Goal: Task Accomplishment & Management: Manage account settings

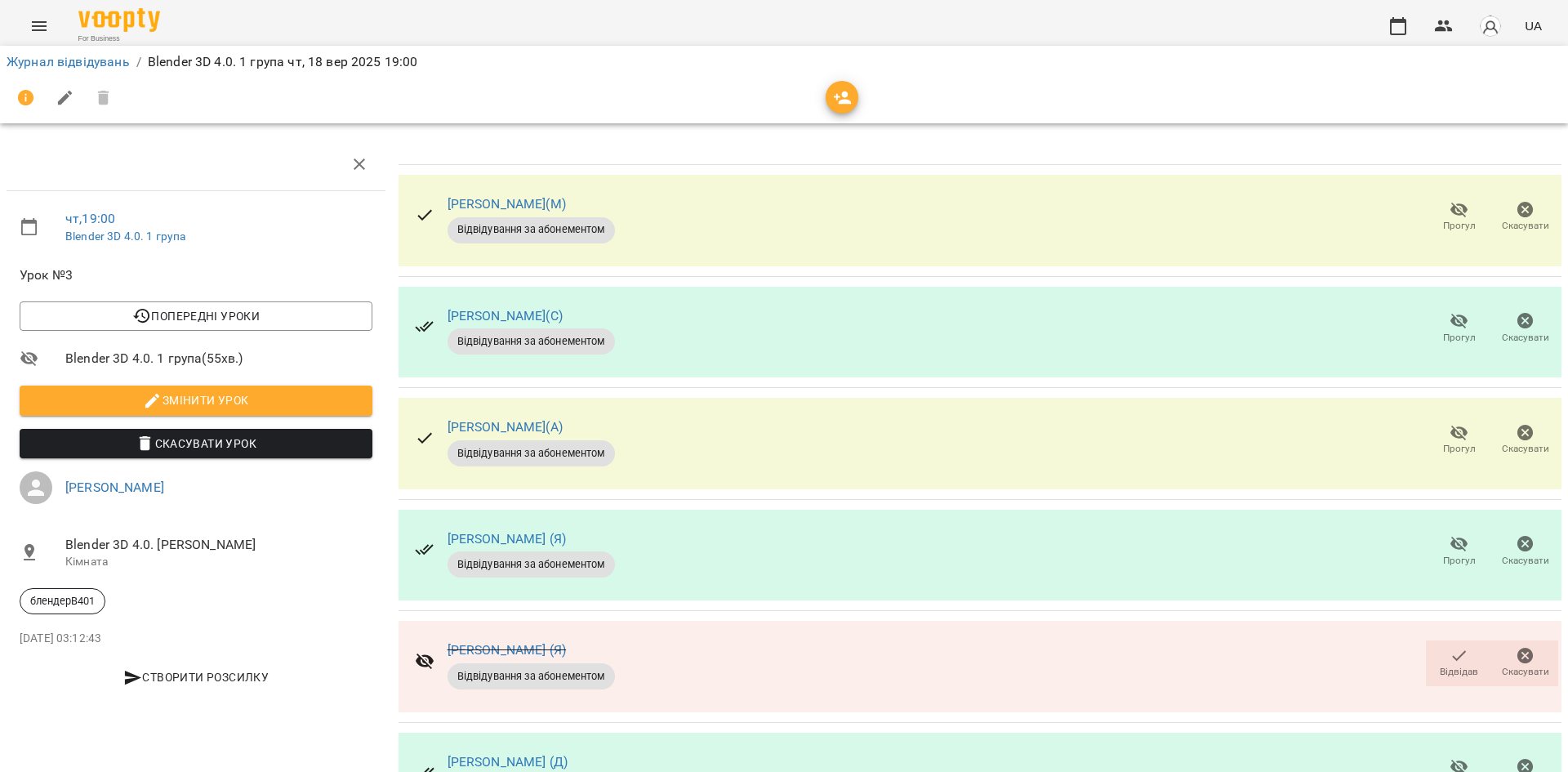
scroll to position [488, 0]
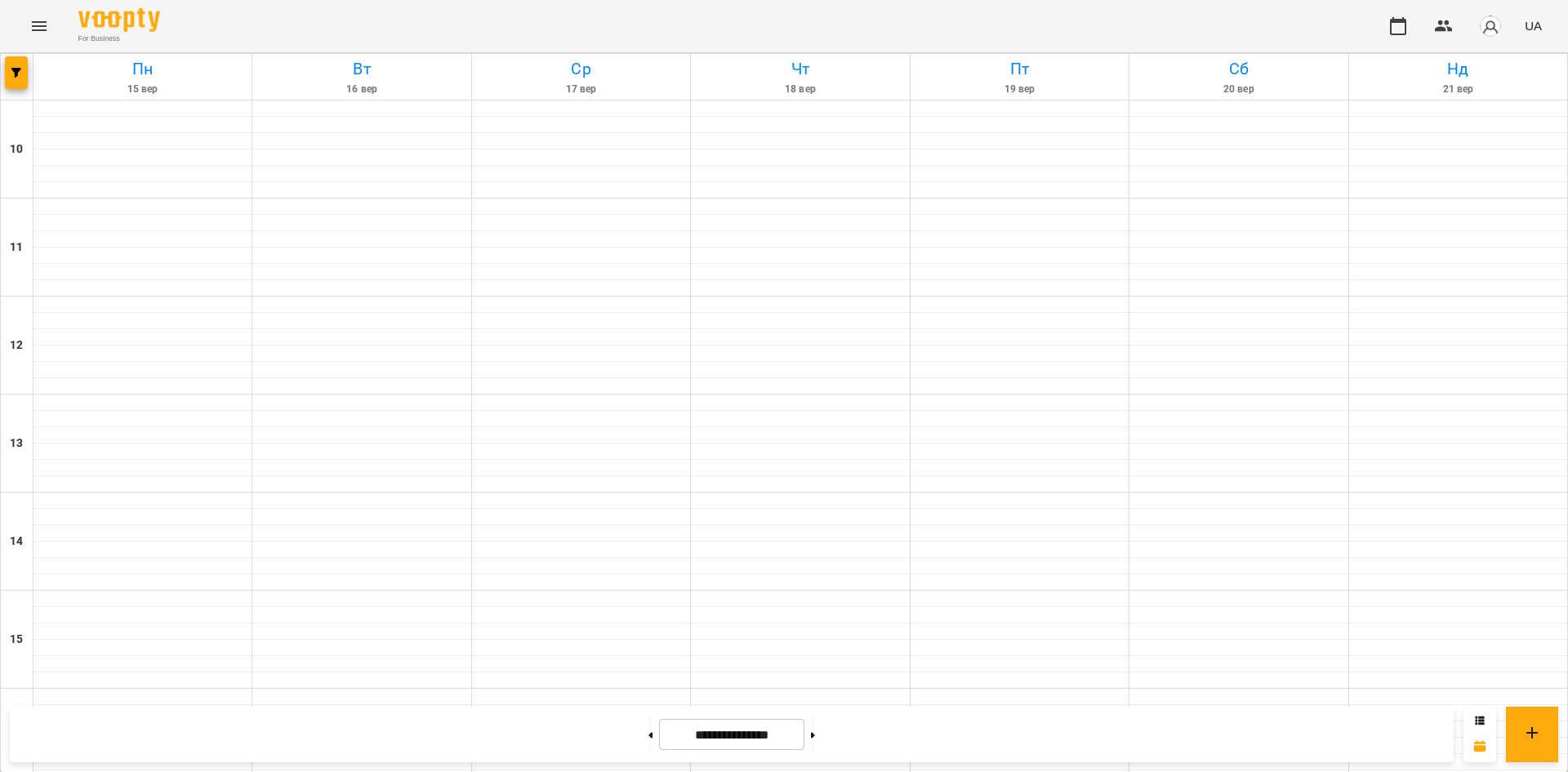
scroll to position [676, 0]
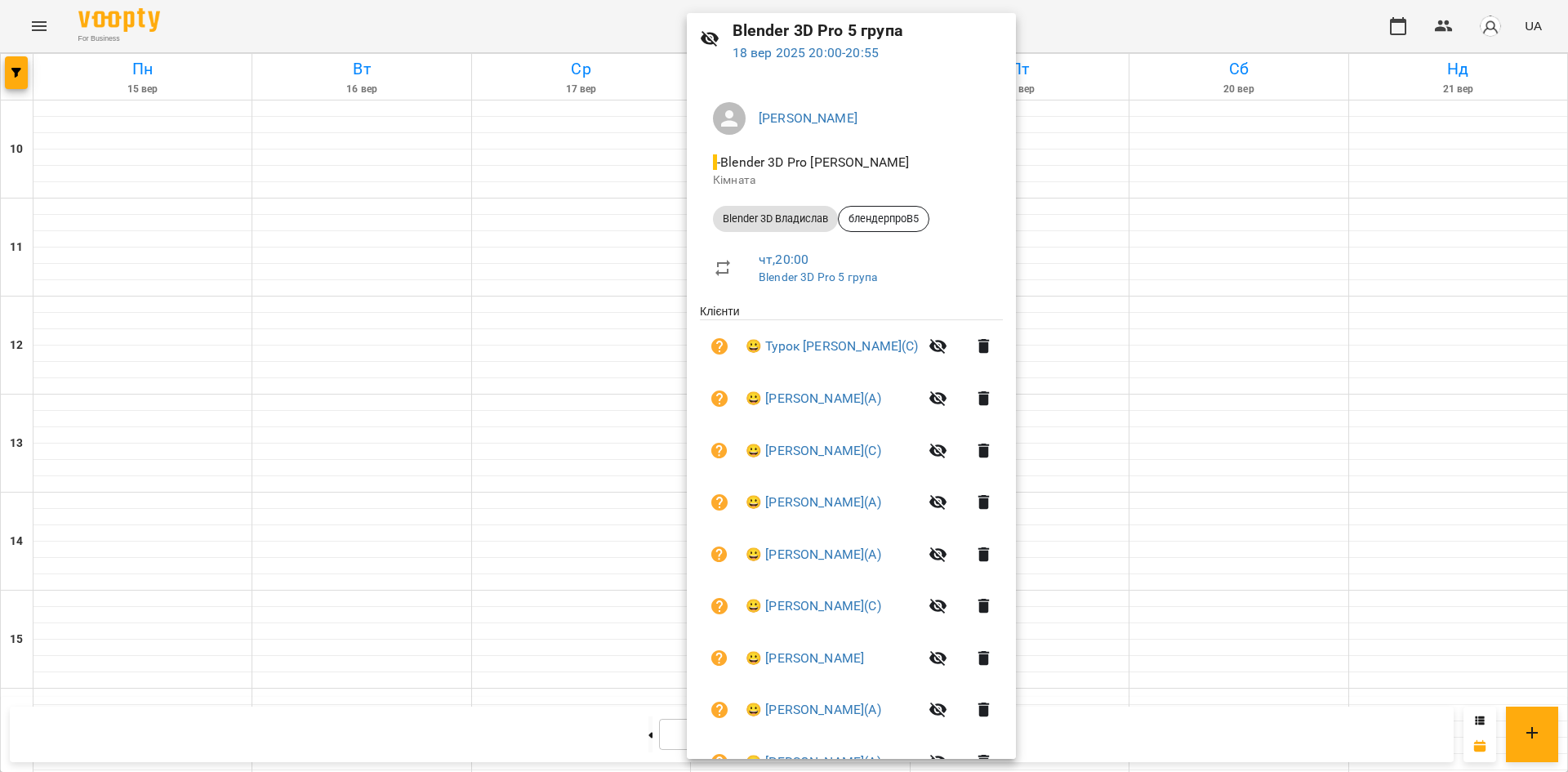
scroll to position [0, 0]
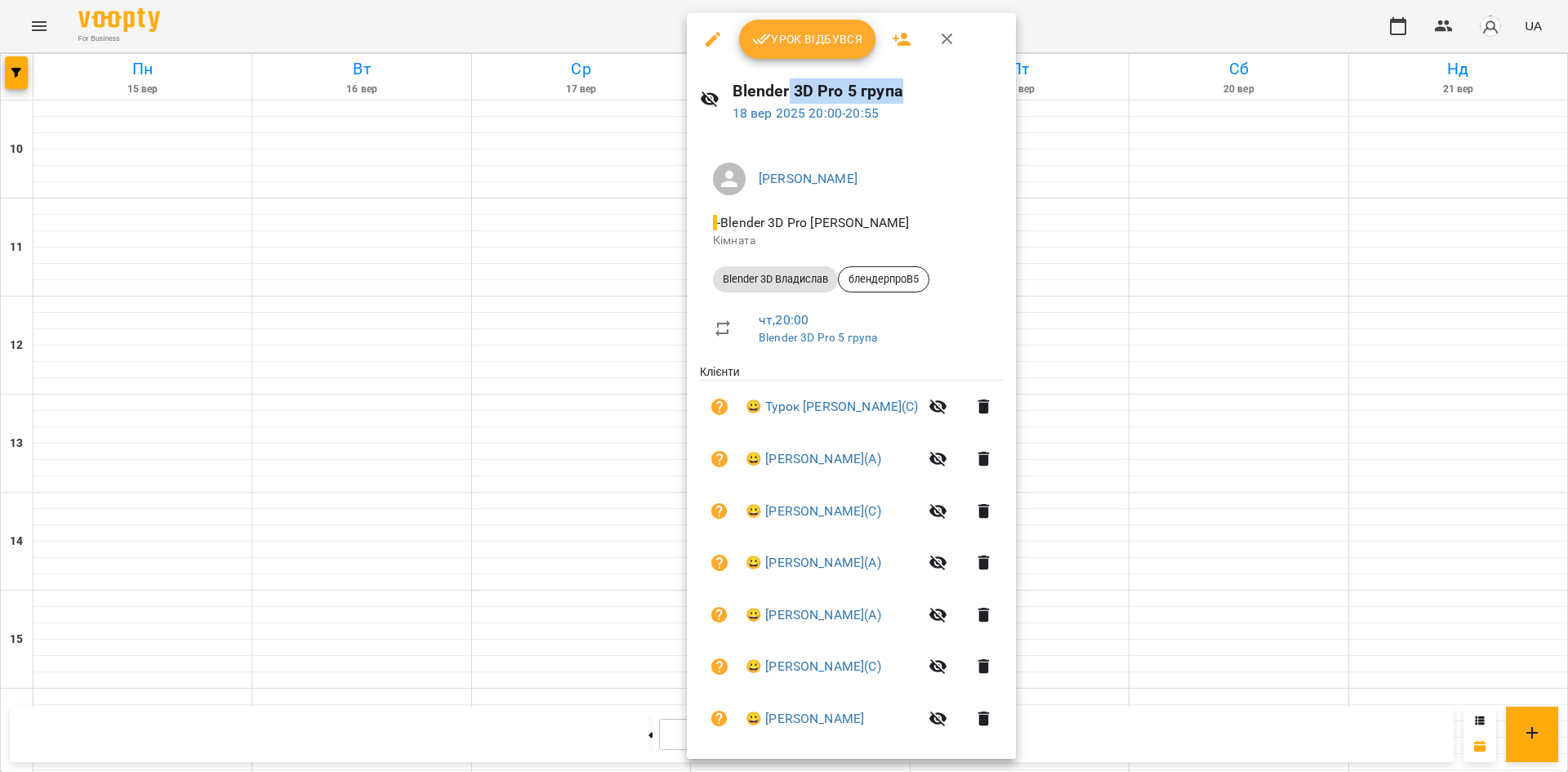
drag, startPoint x: 907, startPoint y: 90, endPoint x: 802, endPoint y: 89, distance: 105.0
click at [789, 91] on h6 "Blender 3D Pro 5 група" at bounding box center [868, 91] width 271 height 25
click at [906, 87] on h6 "Blender 3D Pro 5 група" at bounding box center [868, 91] width 271 height 25
click at [1342, 388] on div at bounding box center [784, 386] width 1568 height 772
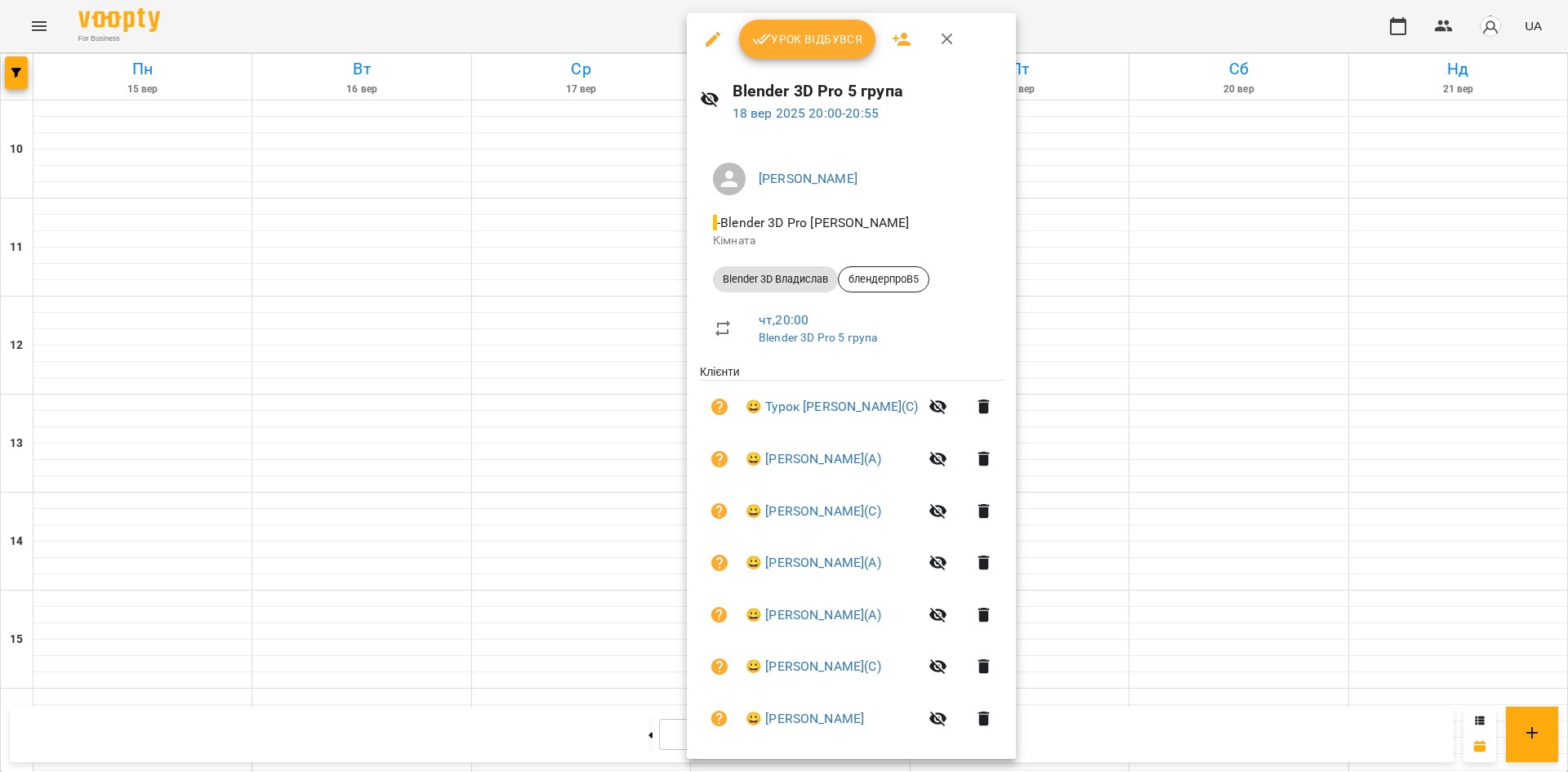
drag, startPoint x: 799, startPoint y: 40, endPoint x: 838, endPoint y: 66, distance: 46.9
click at [799, 40] on span "Урок відбувся" at bounding box center [808, 39] width 111 height 19
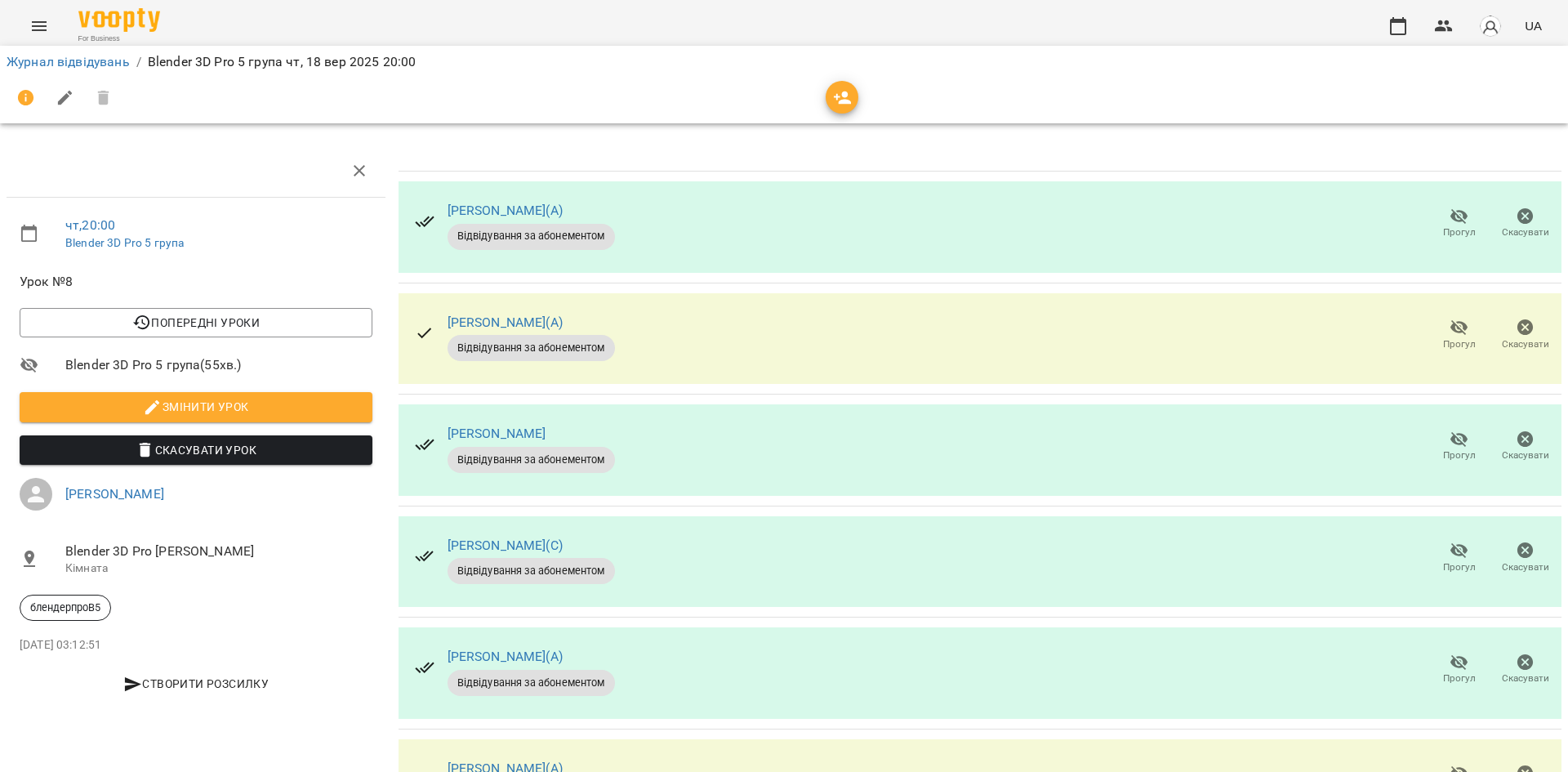
click at [1435, 330] on span "Прогул" at bounding box center [1459, 334] width 47 height 33
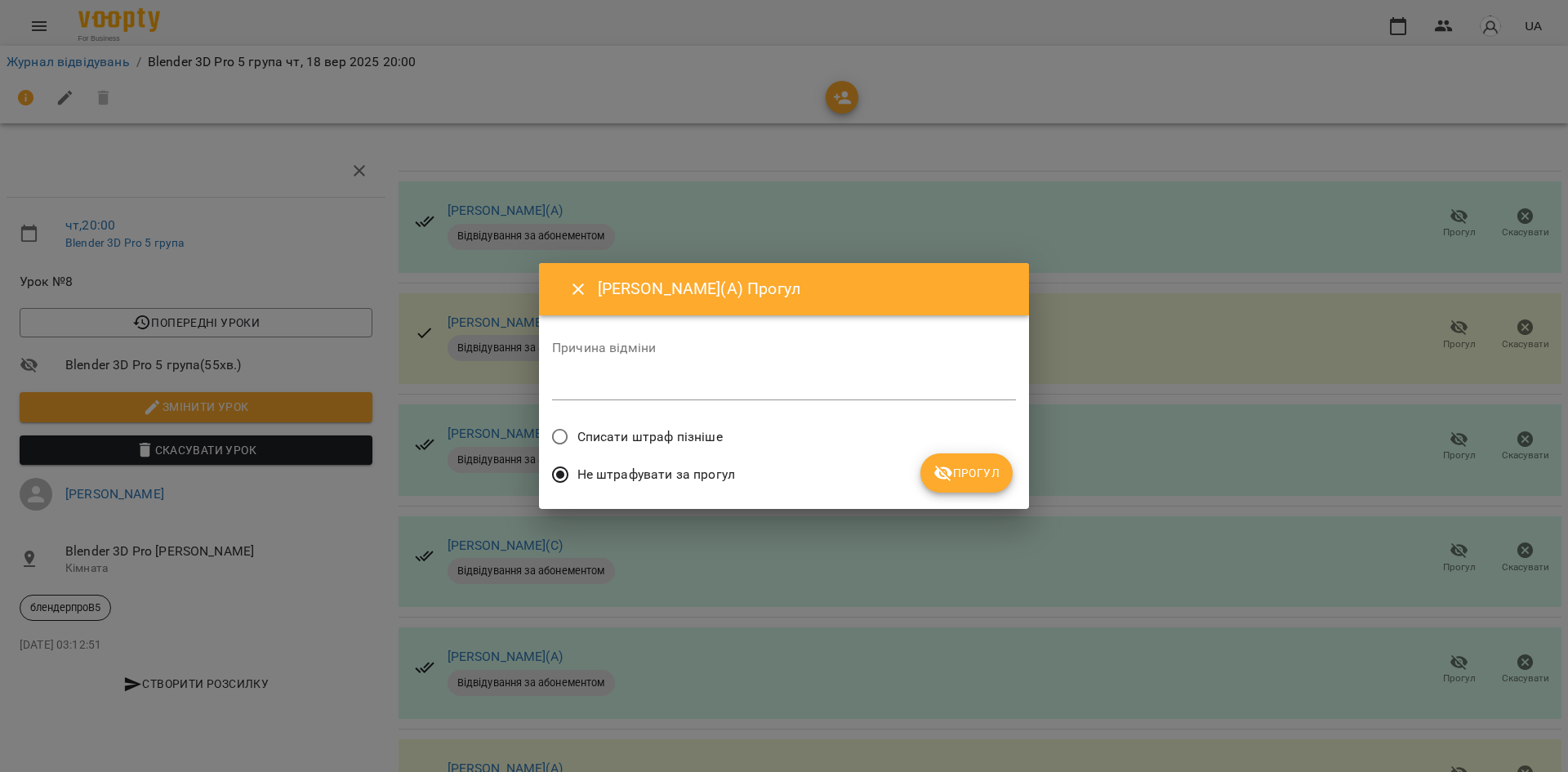
click at [669, 425] on label "Списати штраф пізніше" at bounding box center [632, 437] width 179 height 34
click at [950, 451] on div "Списати штраф пізніше" at bounding box center [784, 439] width 464 height 38
click at [956, 462] on button "Прогул" at bounding box center [967, 473] width 93 height 39
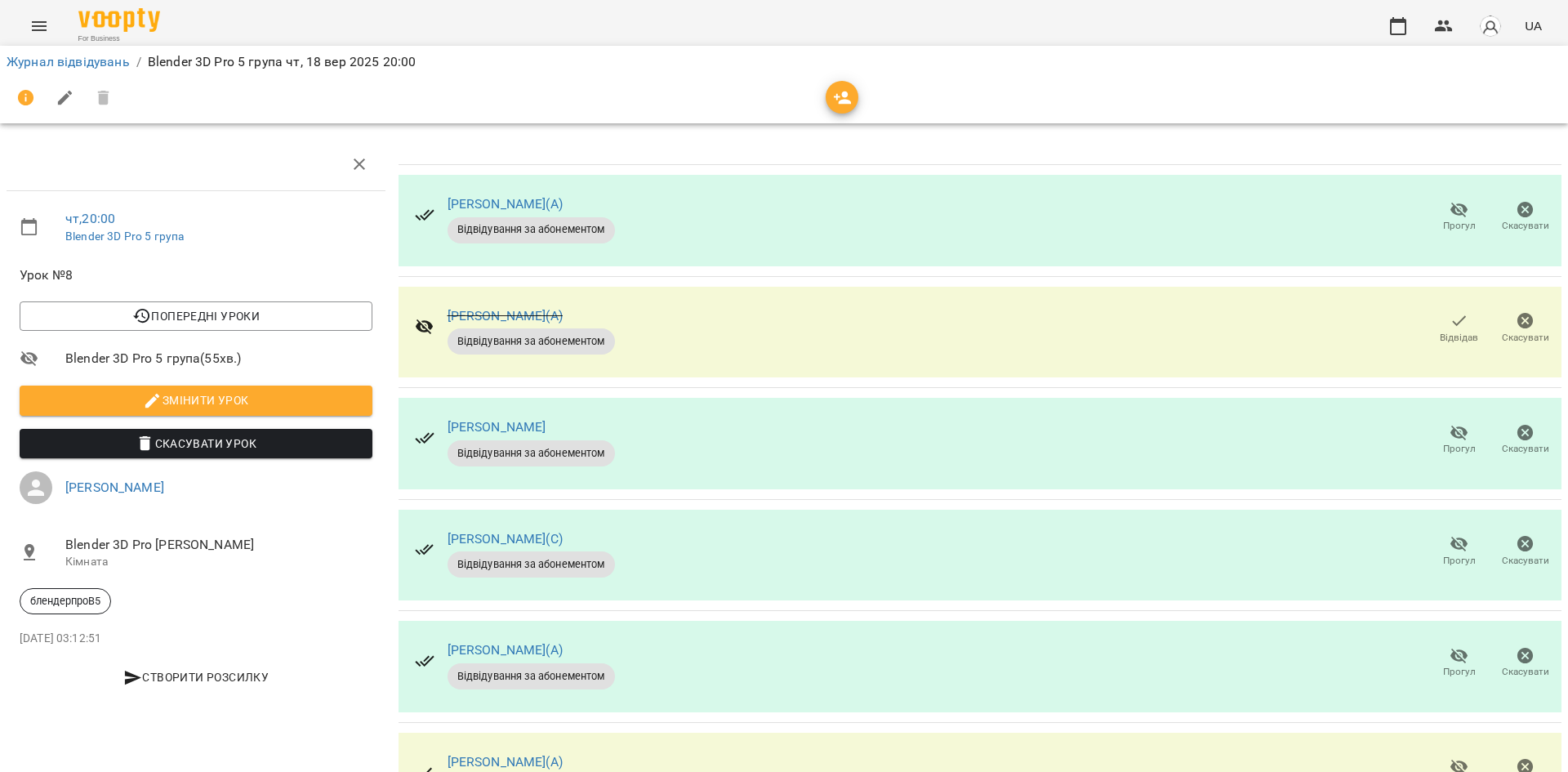
scroll to position [245, 0]
click at [775, 621] on div "[PERSON_NAME](А) Відвідування за абонементом Прогул Скасувати" at bounding box center [980, 667] width 1164 height 92
click at [659, 621] on div "[PERSON_NAME](А) Відвідування за абонементом Прогул Скасувати" at bounding box center [980, 667] width 1164 height 92
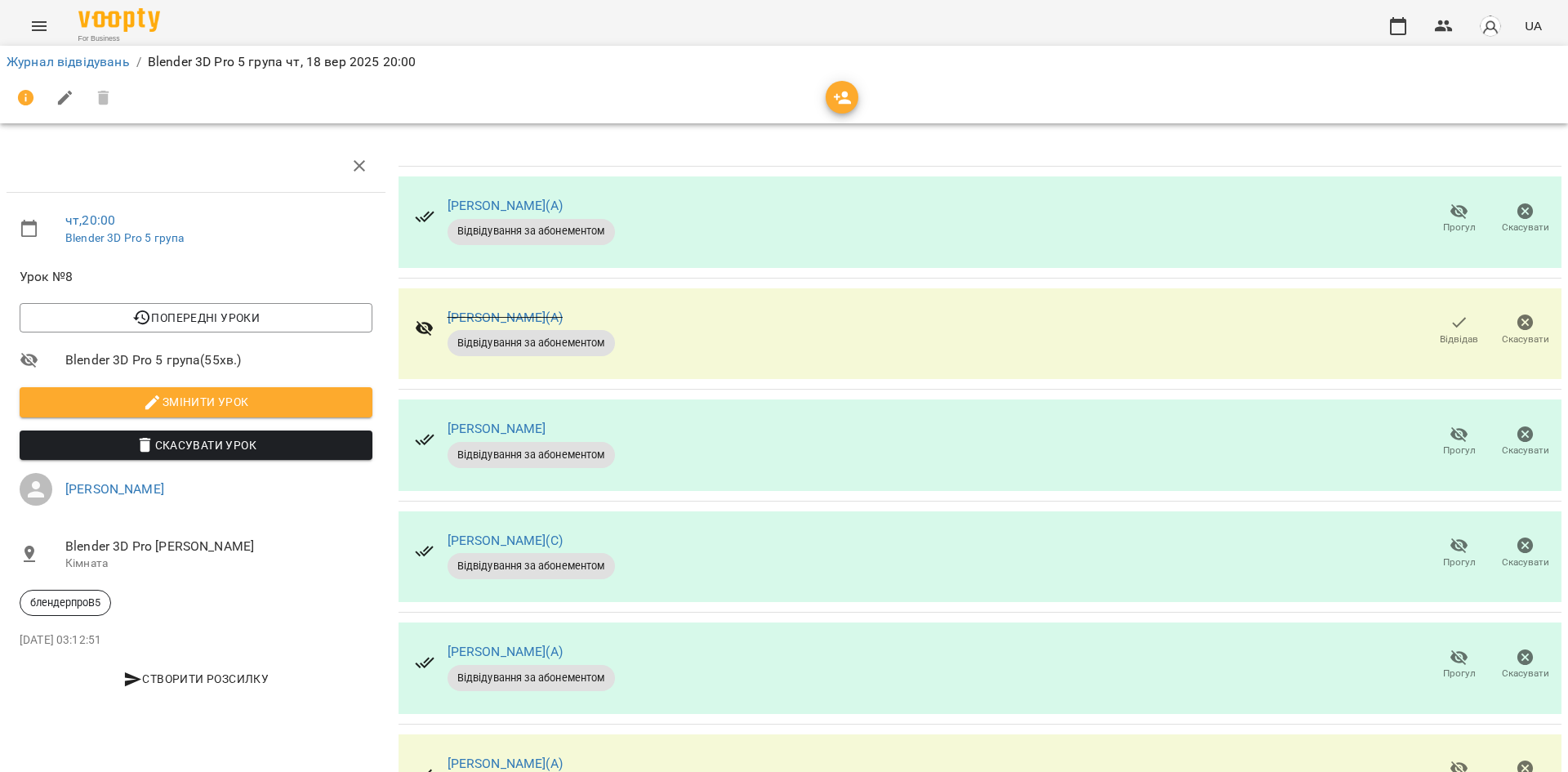
scroll to position [0, 0]
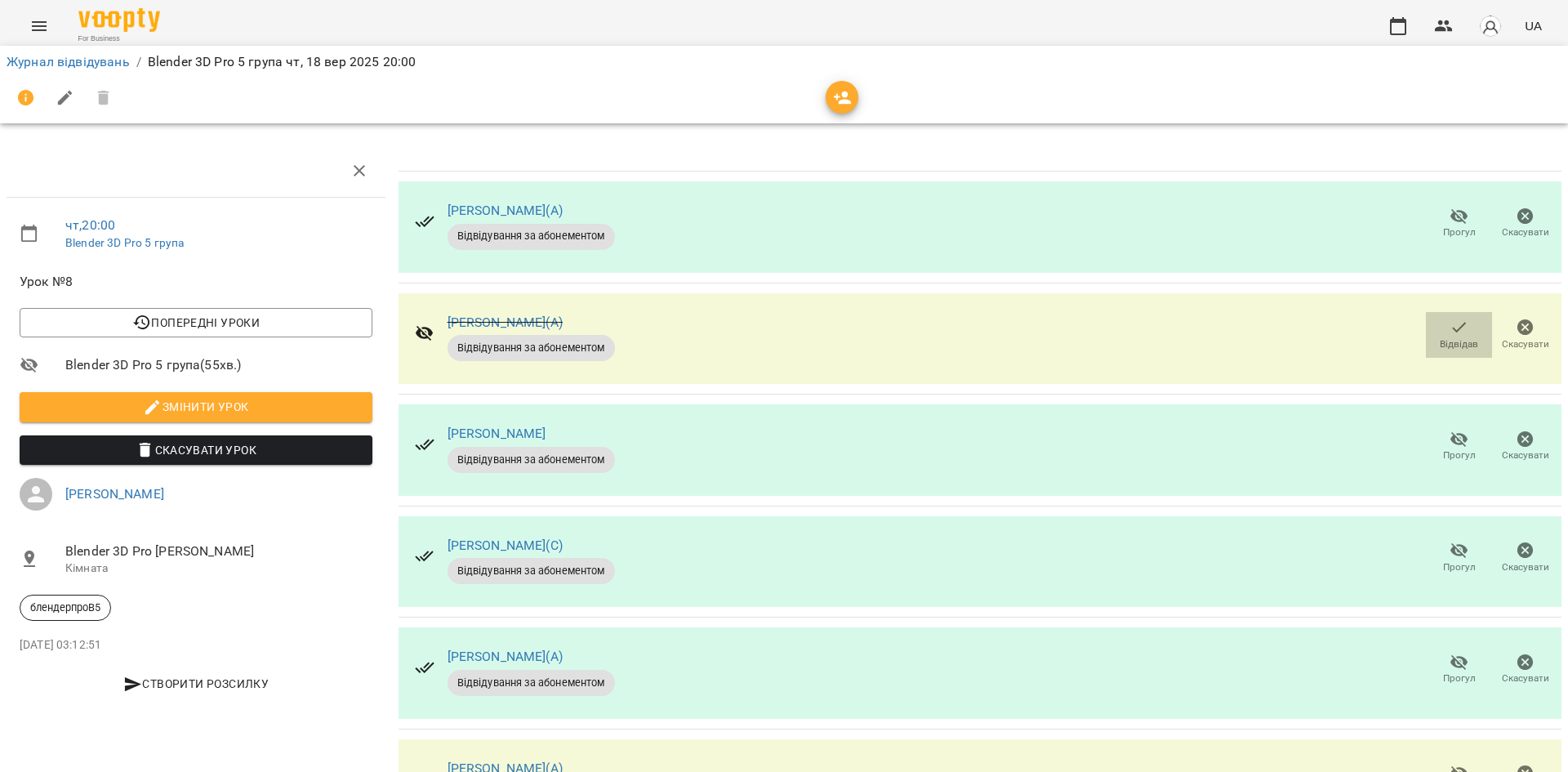
click at [1435, 327] on span "Відвідав" at bounding box center [1459, 334] width 47 height 33
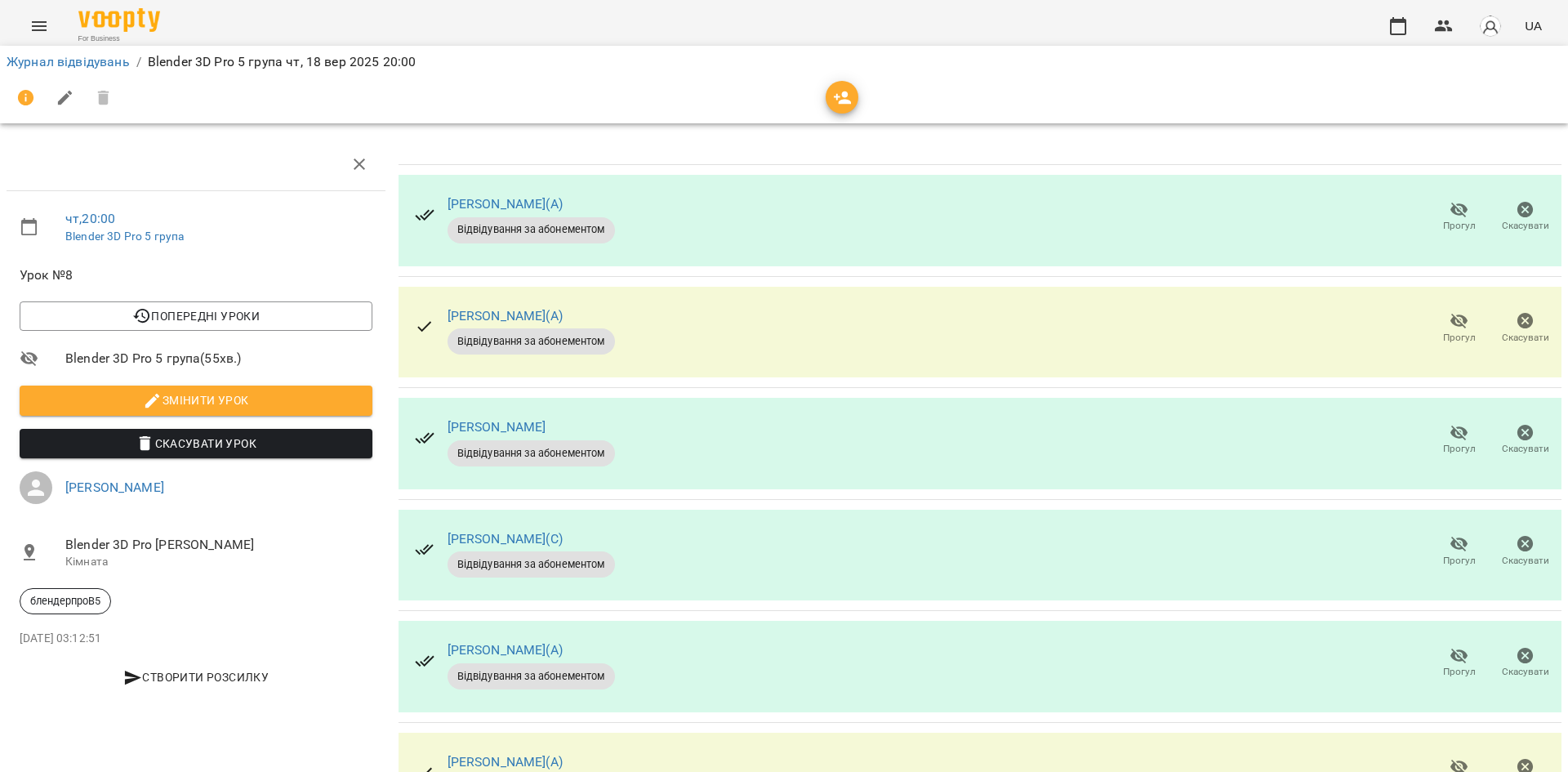
scroll to position [570, 0]
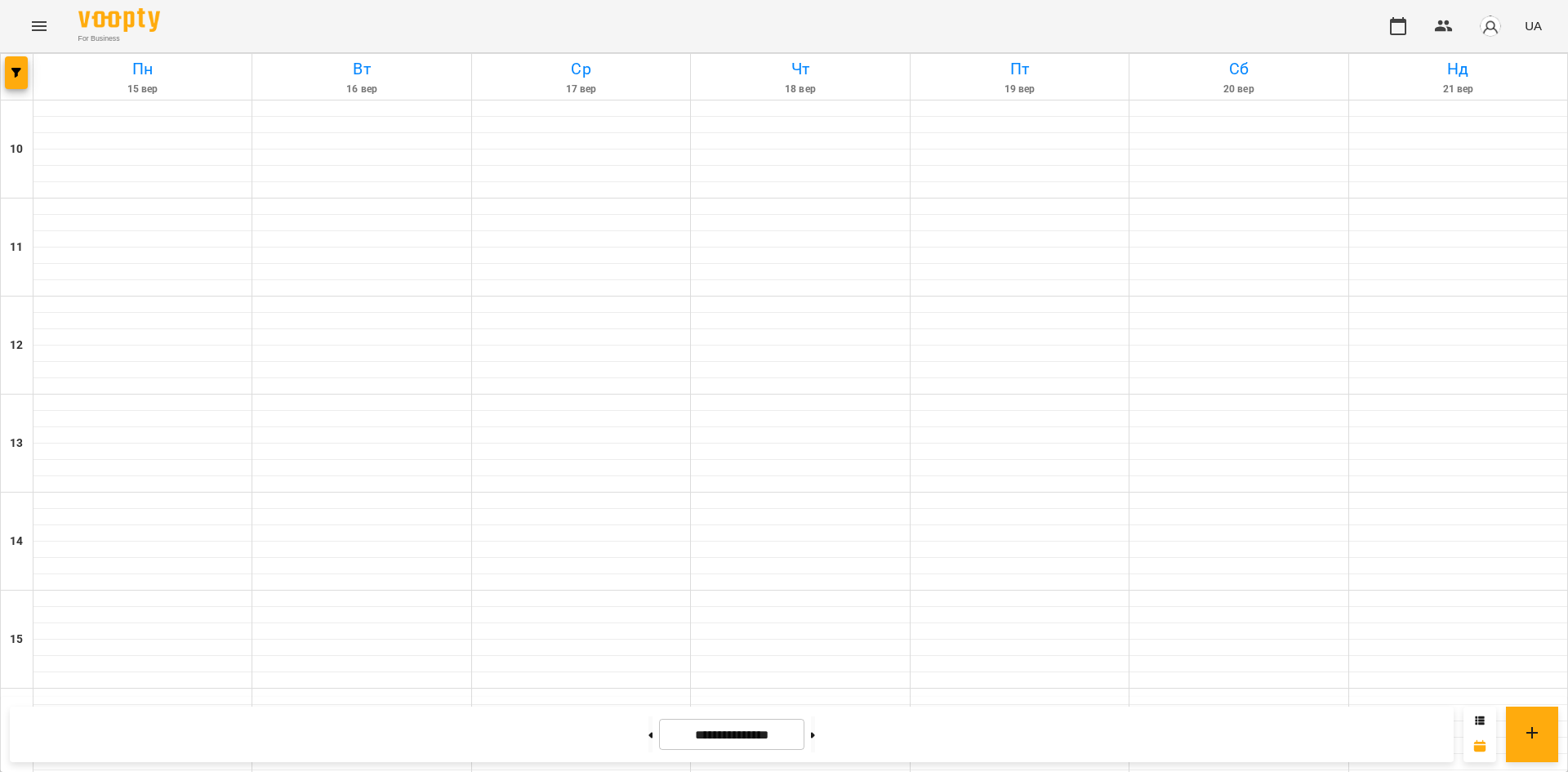
scroll to position [676, 0]
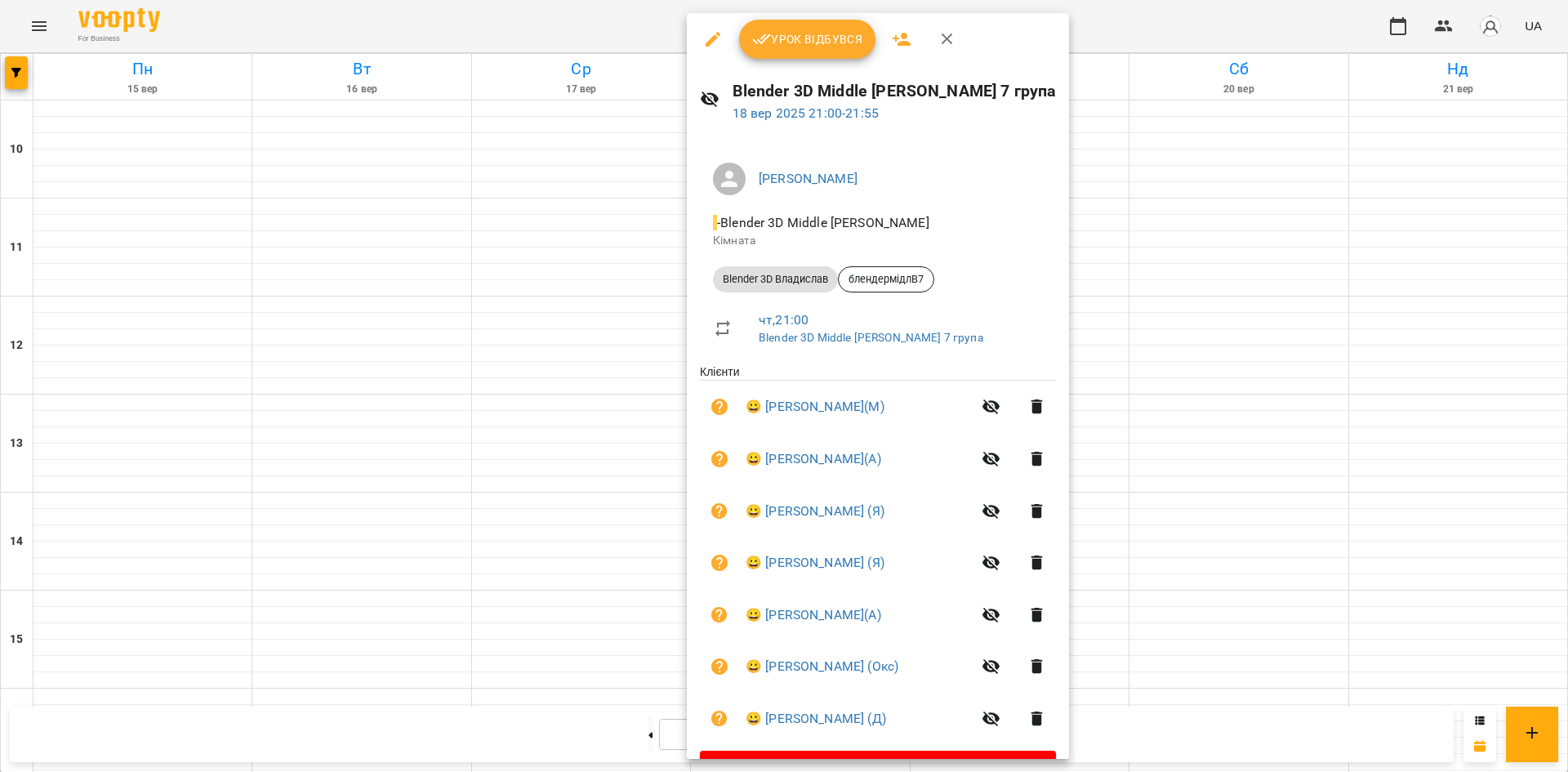
click at [1002, 156] on li "[PERSON_NAME]" at bounding box center [877, 178] width 356 height 46
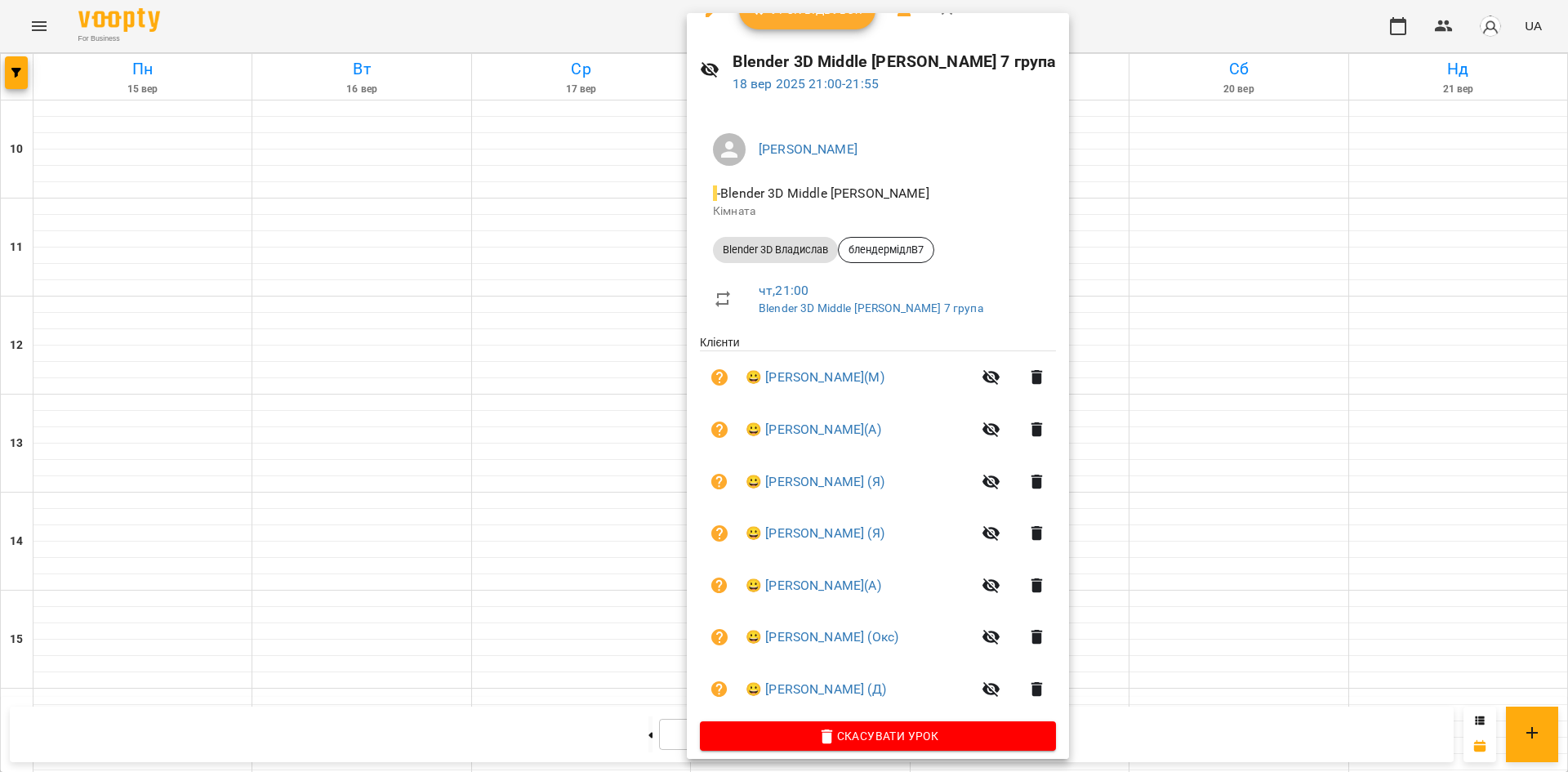
scroll to position [43, 0]
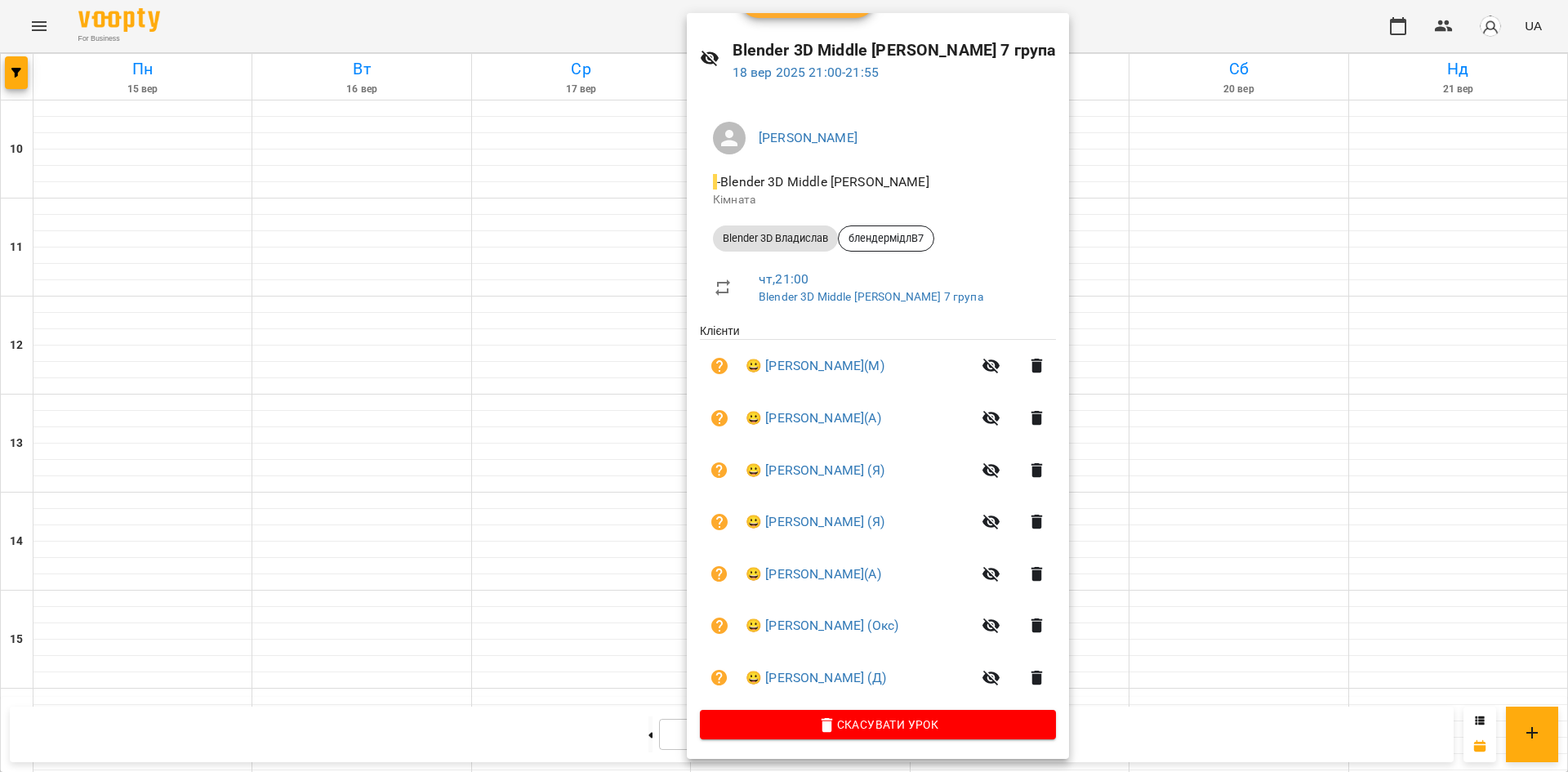
click at [1363, 366] on div at bounding box center [784, 386] width 1568 height 772
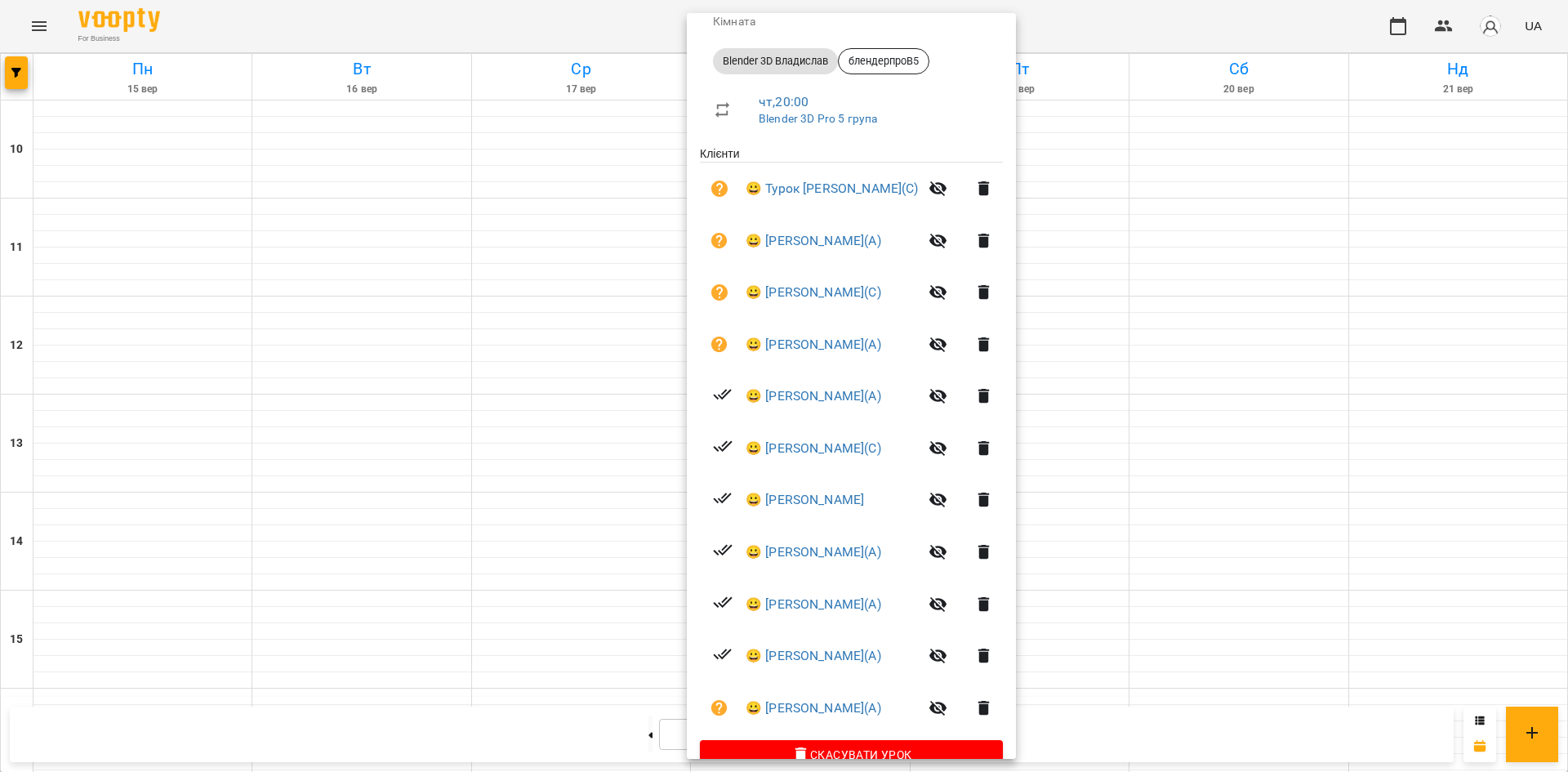
scroll to position [251, 0]
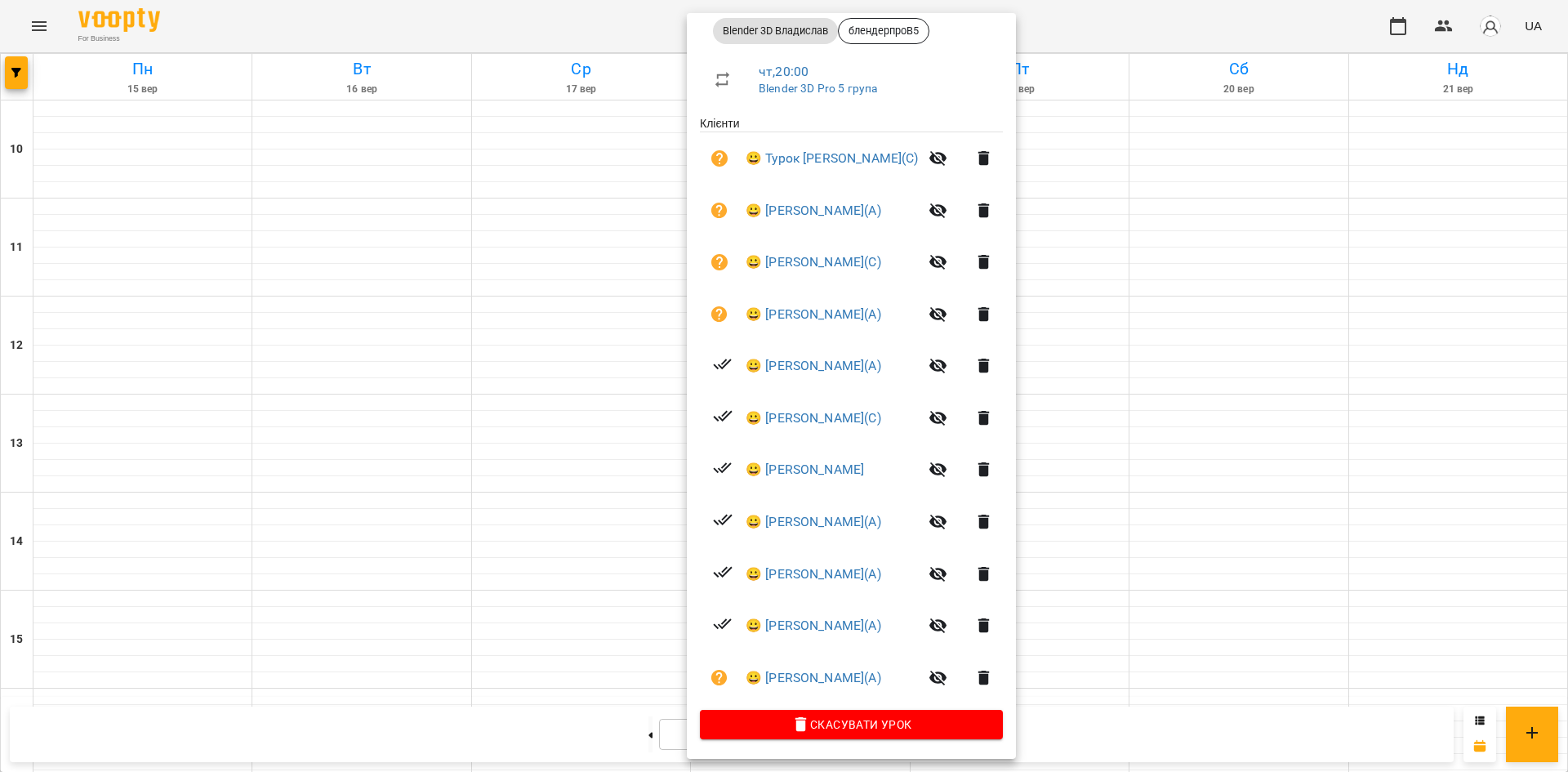
click at [1269, 211] on div at bounding box center [784, 386] width 1568 height 772
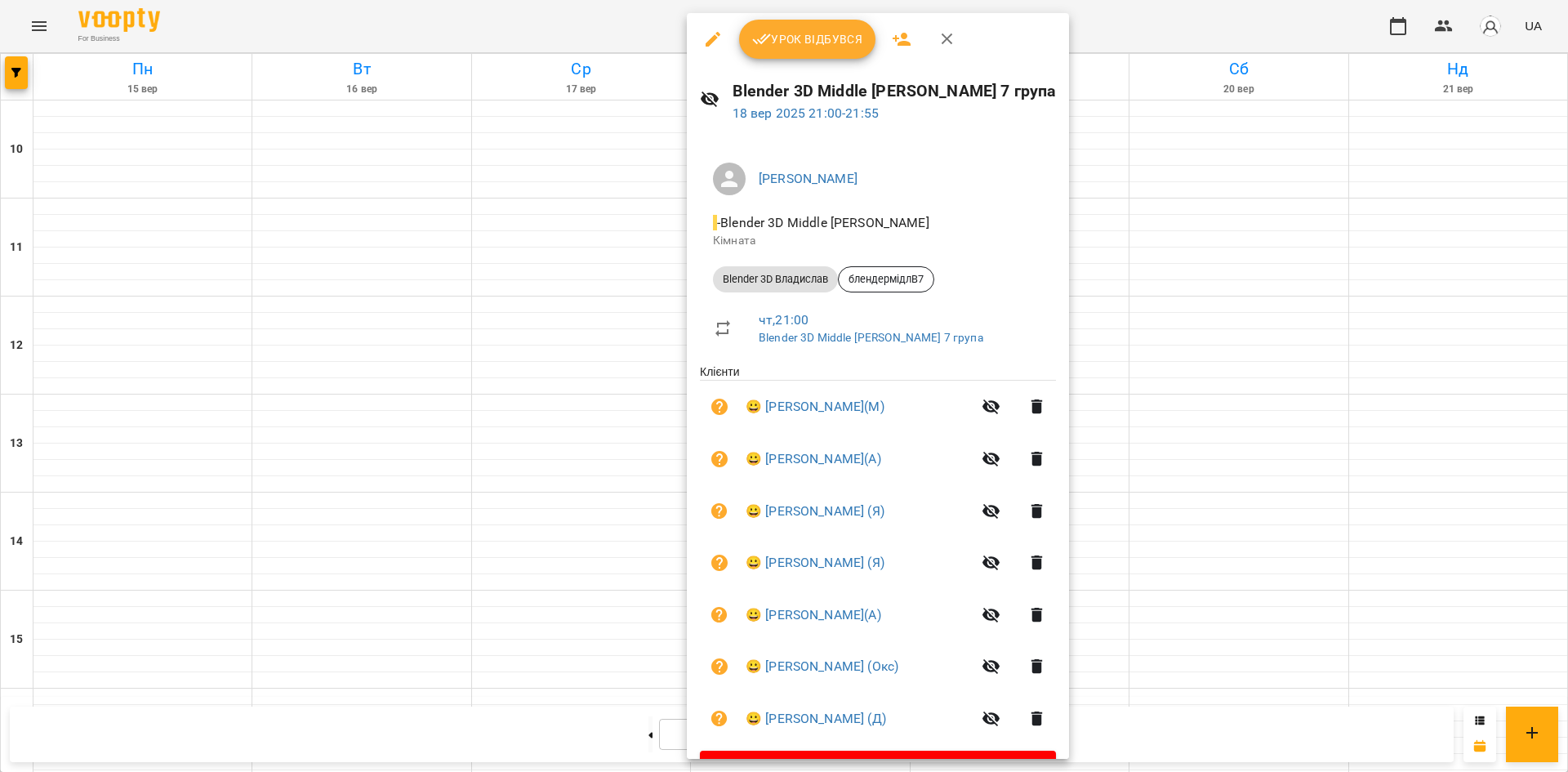
click at [1391, 406] on div at bounding box center [784, 386] width 1568 height 772
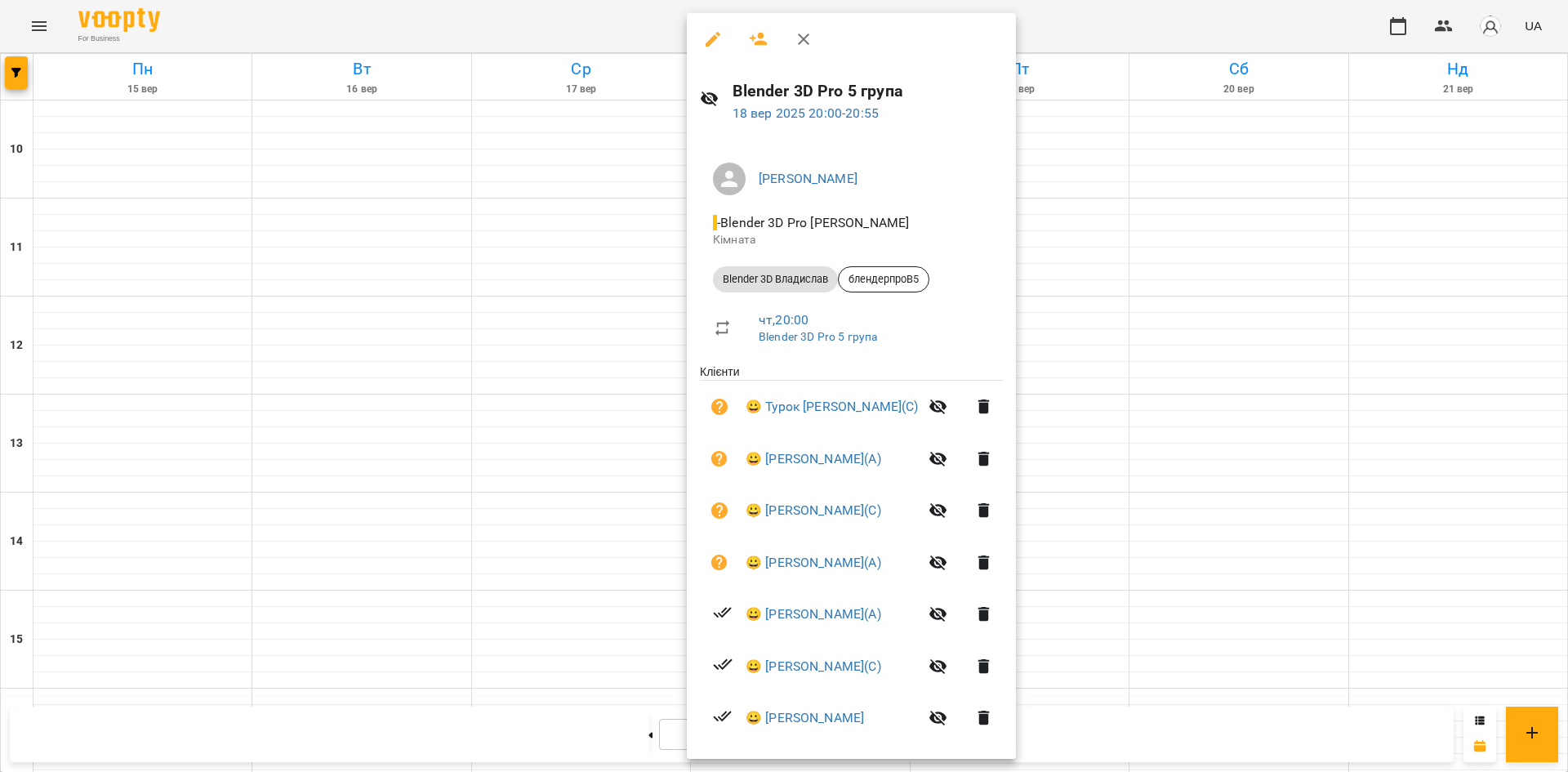
click at [1359, 383] on div at bounding box center [784, 386] width 1568 height 772
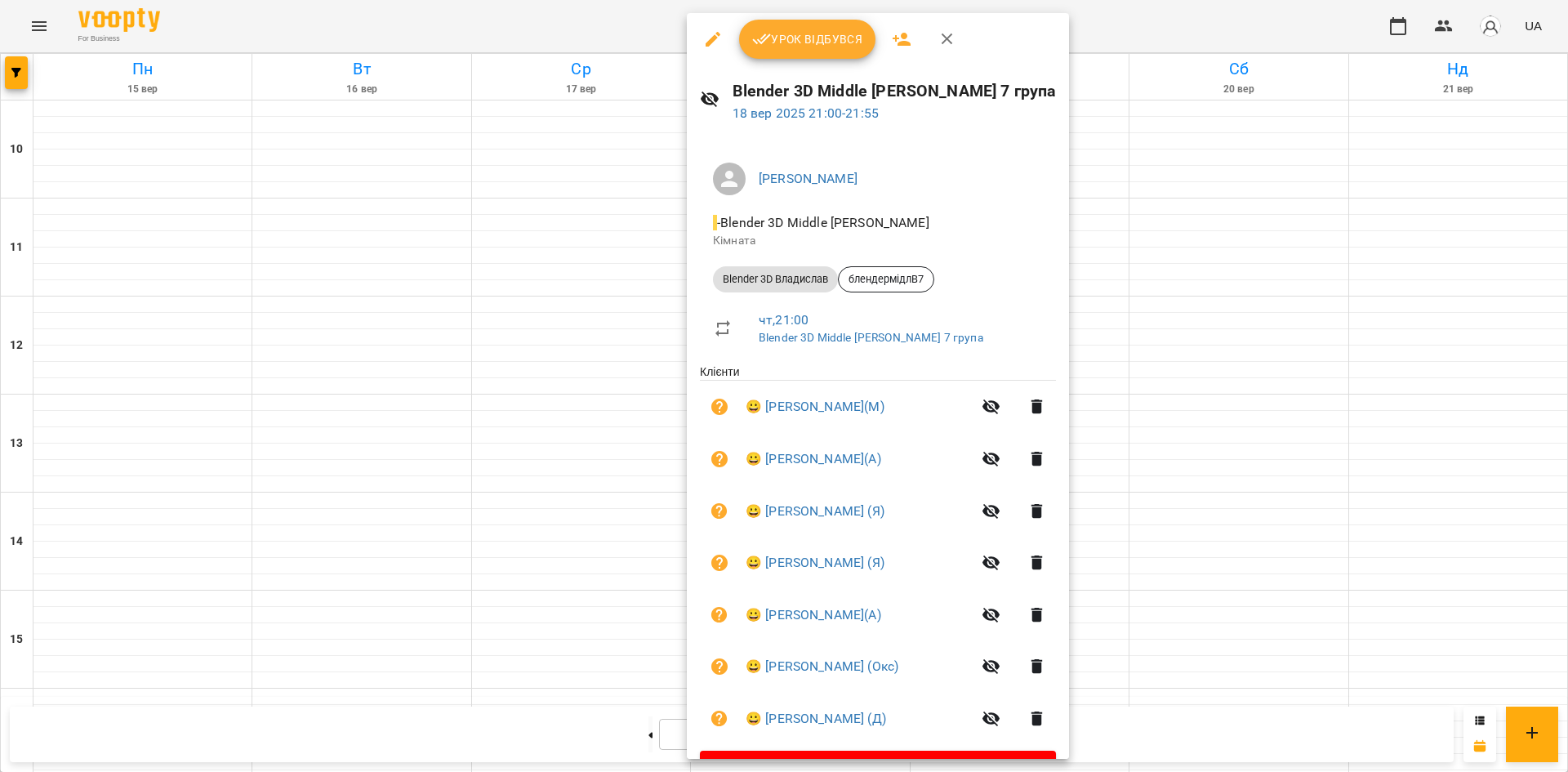
drag, startPoint x: 792, startPoint y: 53, endPoint x: 853, endPoint y: 102, distance: 78.2
click at [792, 53] on button "Урок відбувся" at bounding box center [808, 39] width 137 height 39
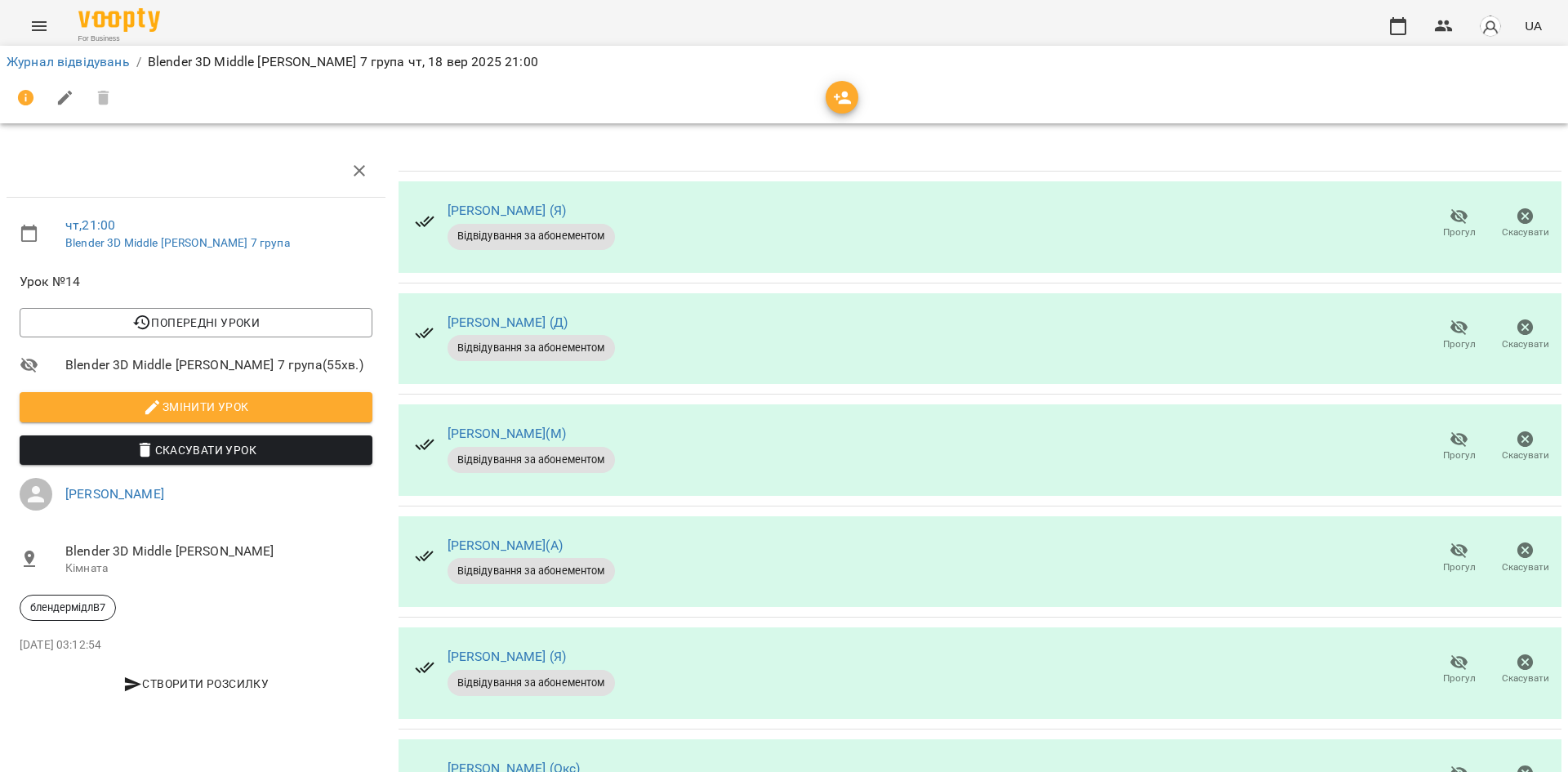
click at [1435, 222] on span "Прогул" at bounding box center [1459, 223] width 47 height 33
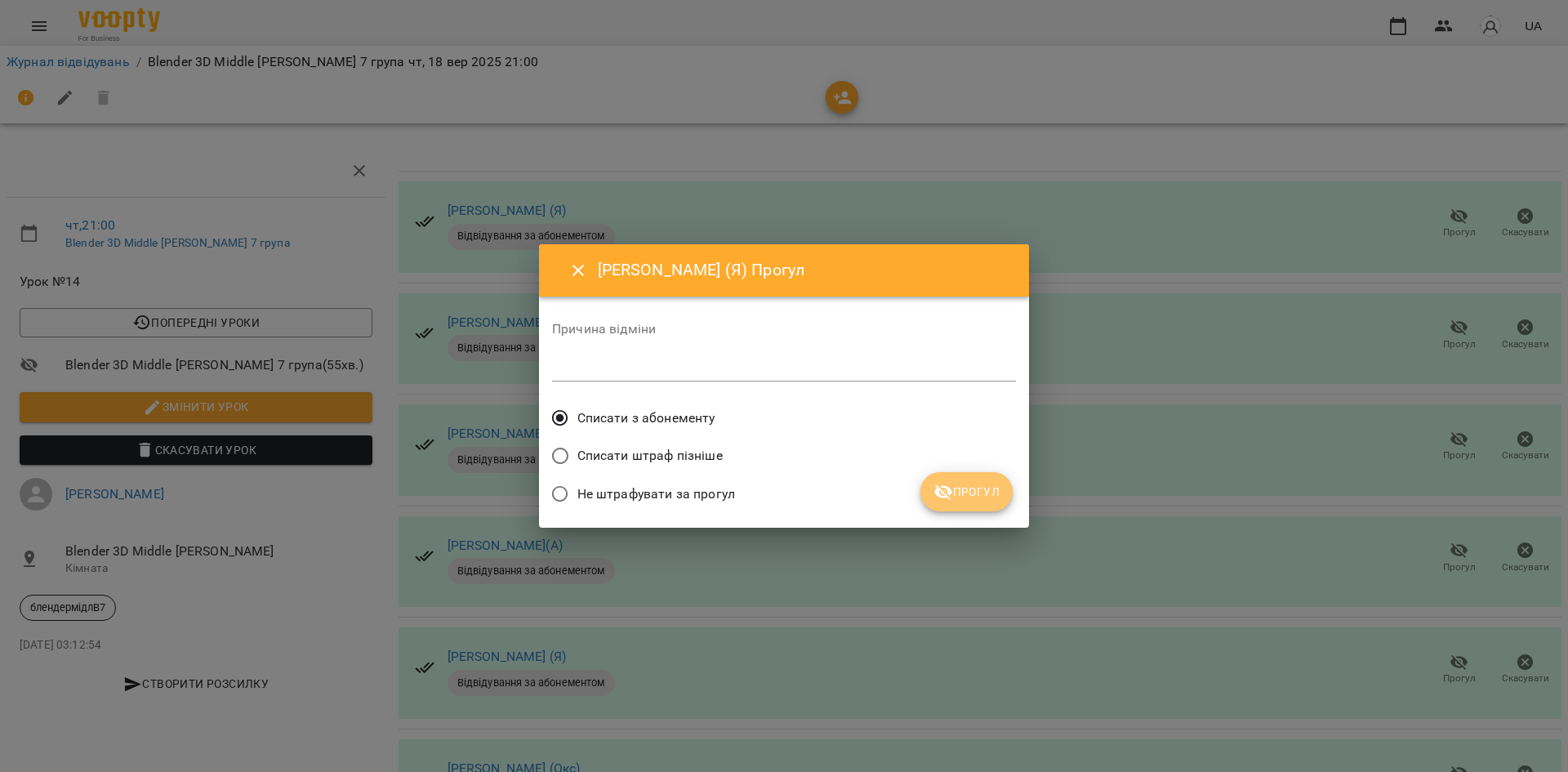
click at [981, 488] on span "Прогул" at bounding box center [967, 491] width 66 height 19
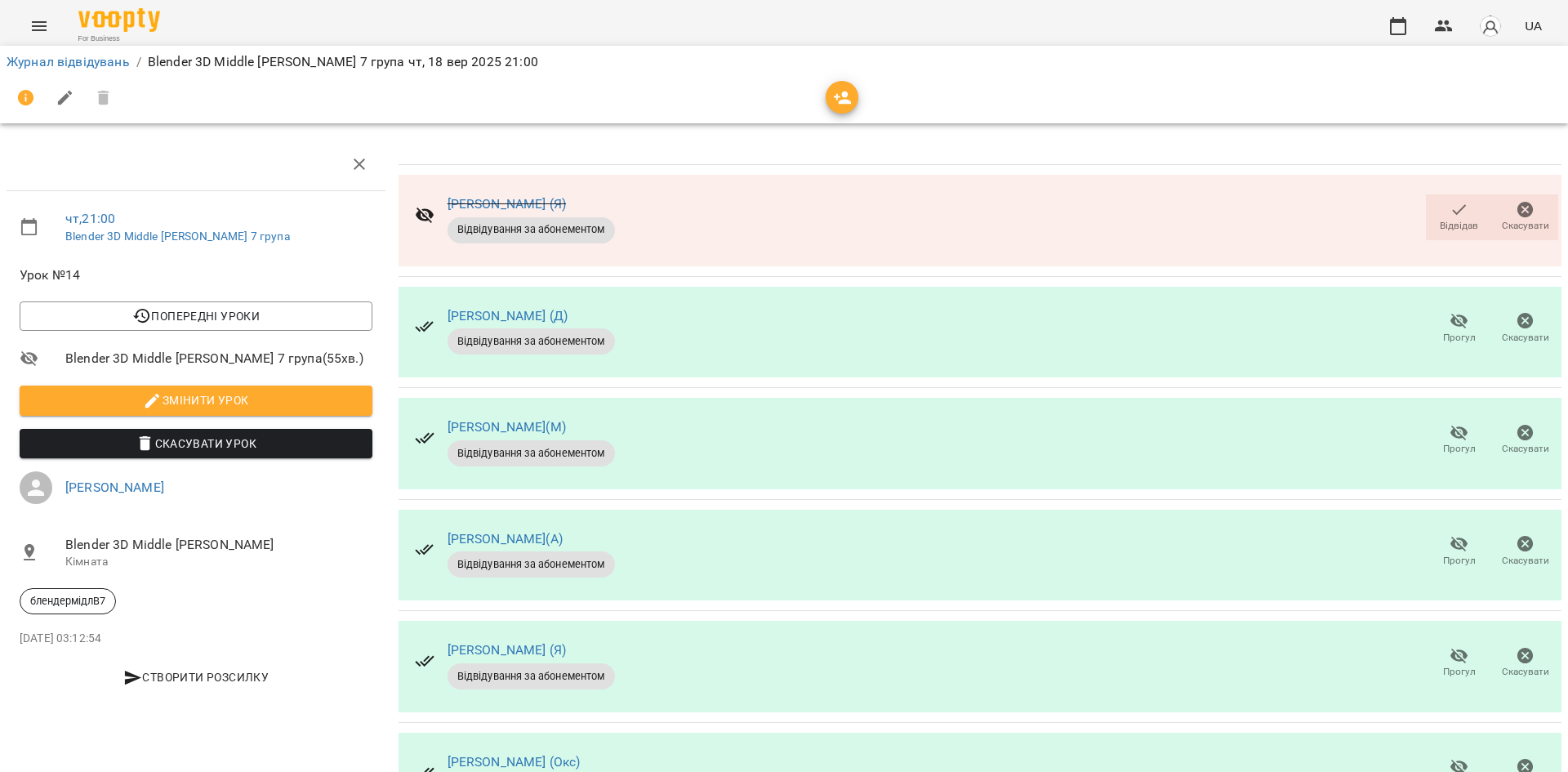
scroll to position [206, 0]
click at [1451, 759] on icon "button" at bounding box center [1460, 767] width 18 height 16
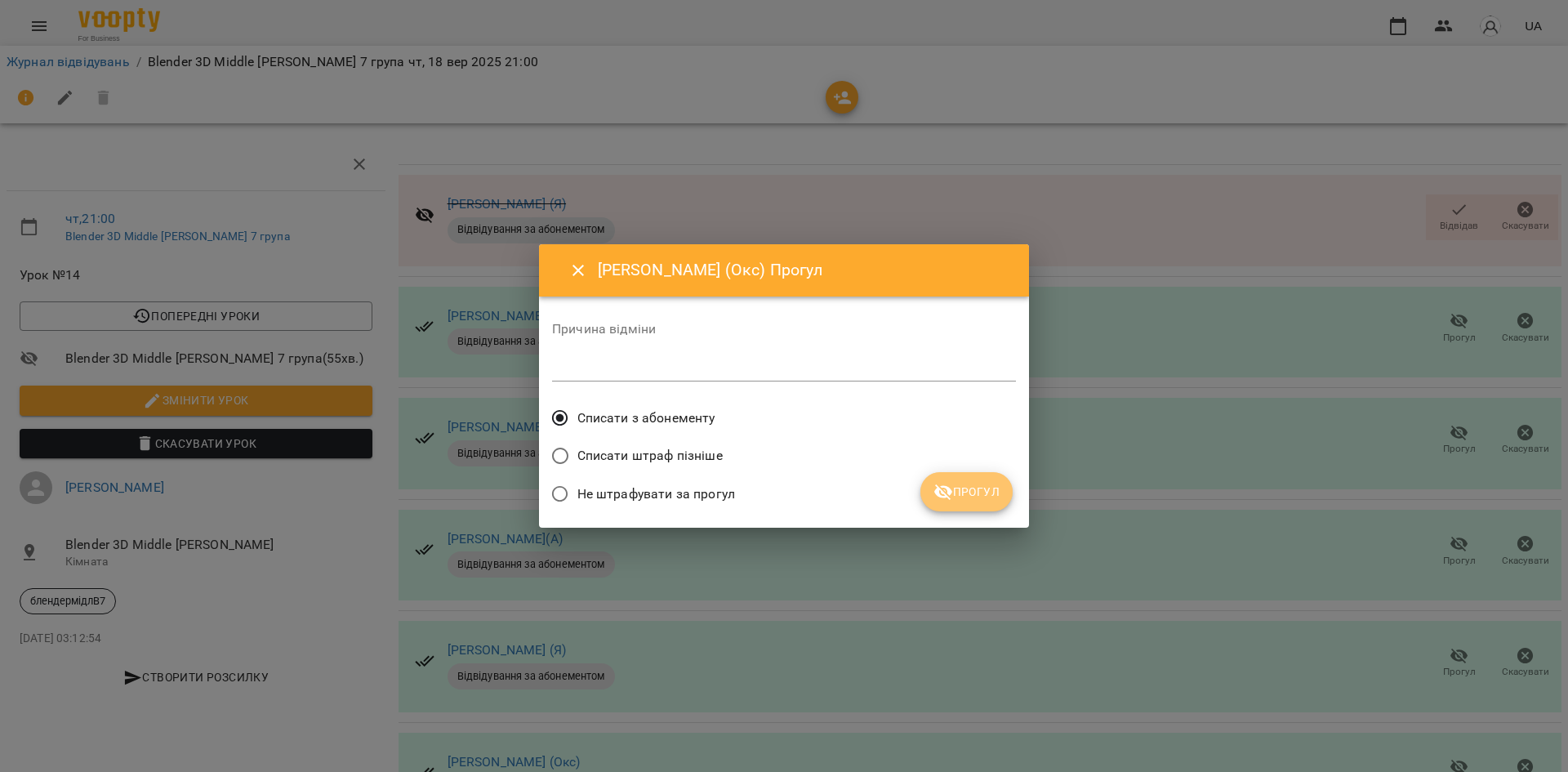
click at [967, 486] on span "Прогул" at bounding box center [967, 491] width 66 height 19
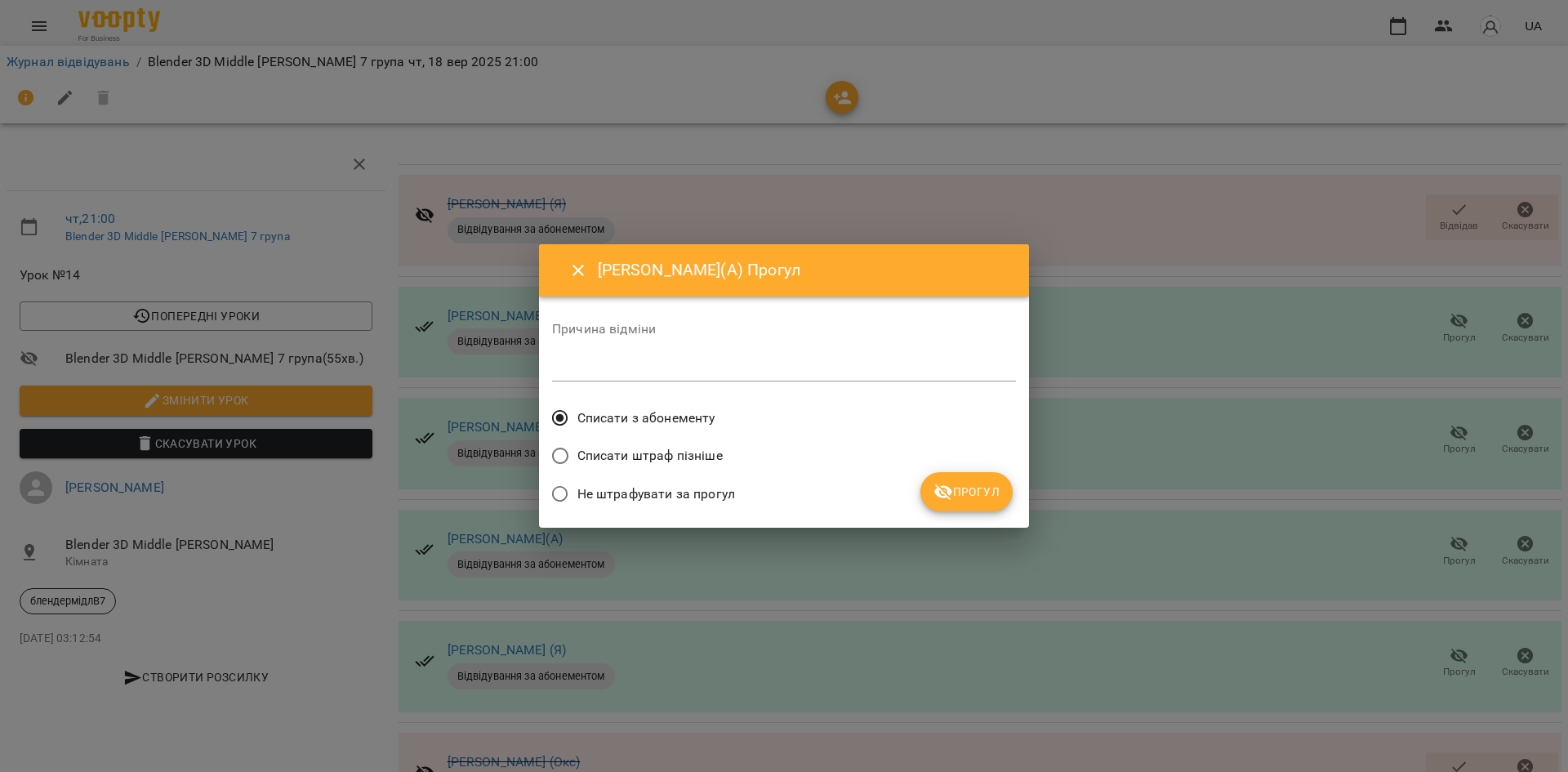
click at [998, 486] on span "Прогул" at bounding box center [967, 491] width 66 height 19
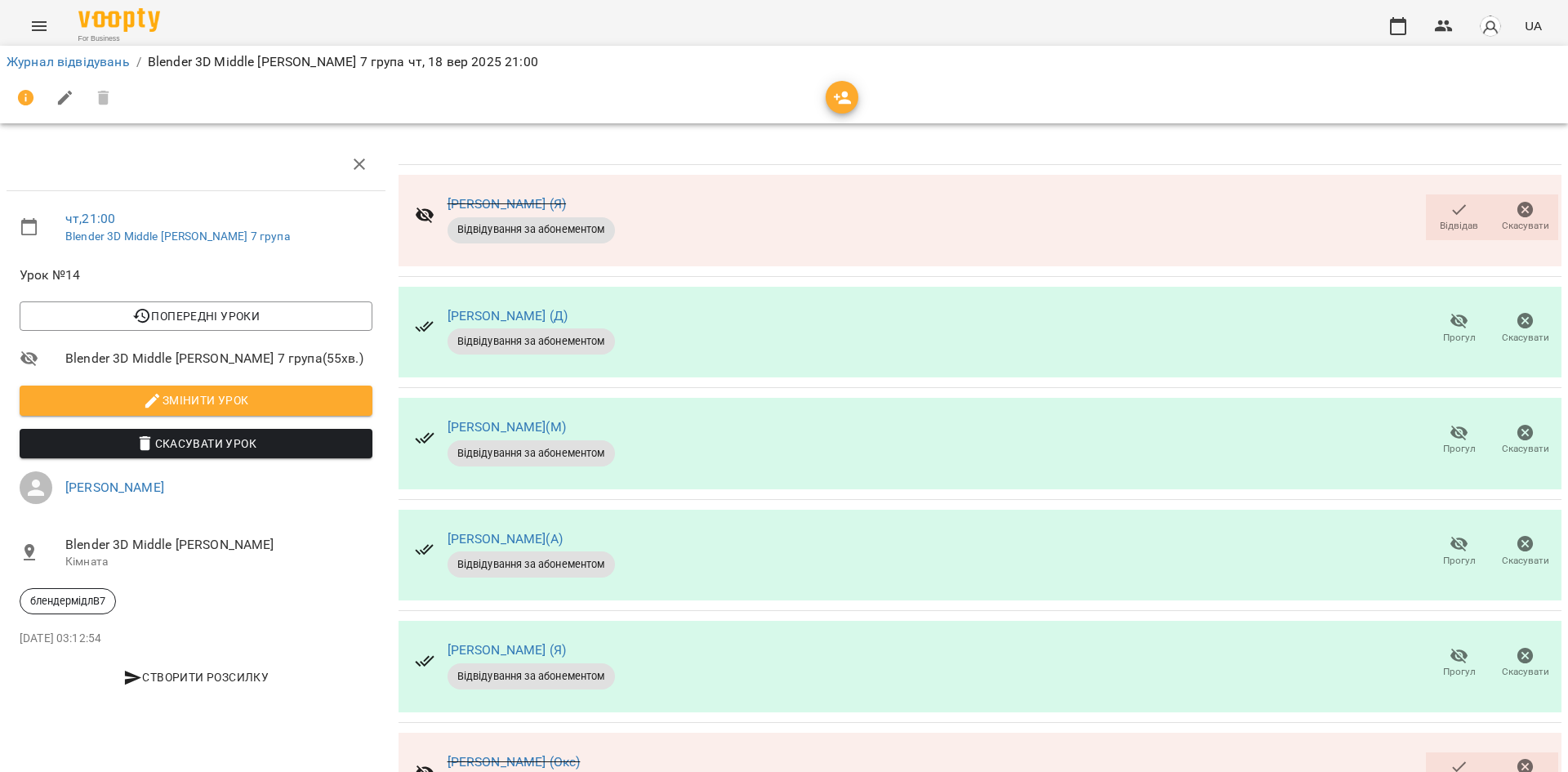
scroll to position [0, 0]
